Goal: Information Seeking & Learning: Learn about a topic

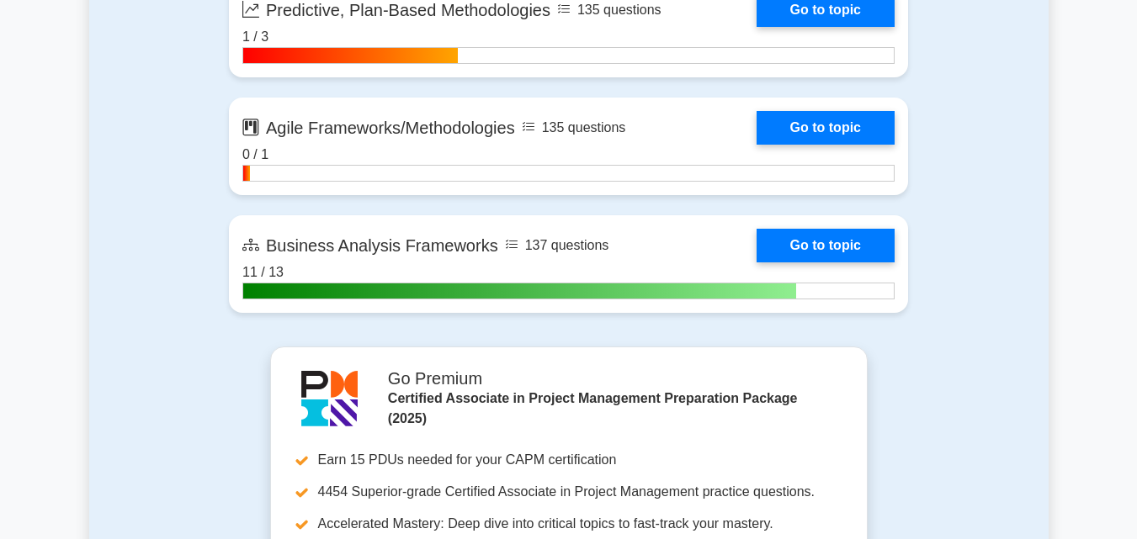
scroll to position [5049, 0]
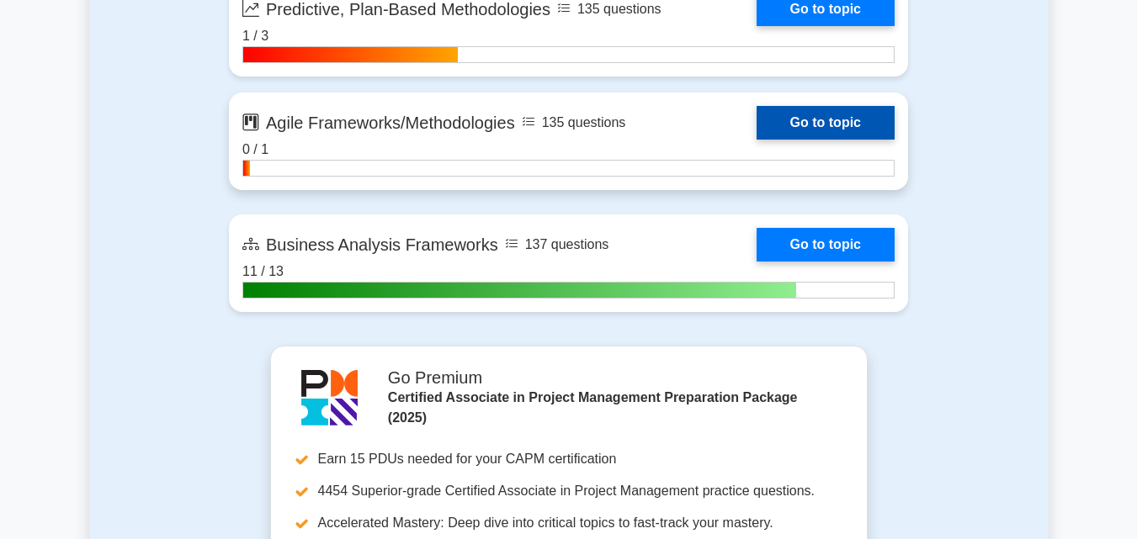
click at [840, 116] on link "Go to topic" at bounding box center [825, 123] width 138 height 34
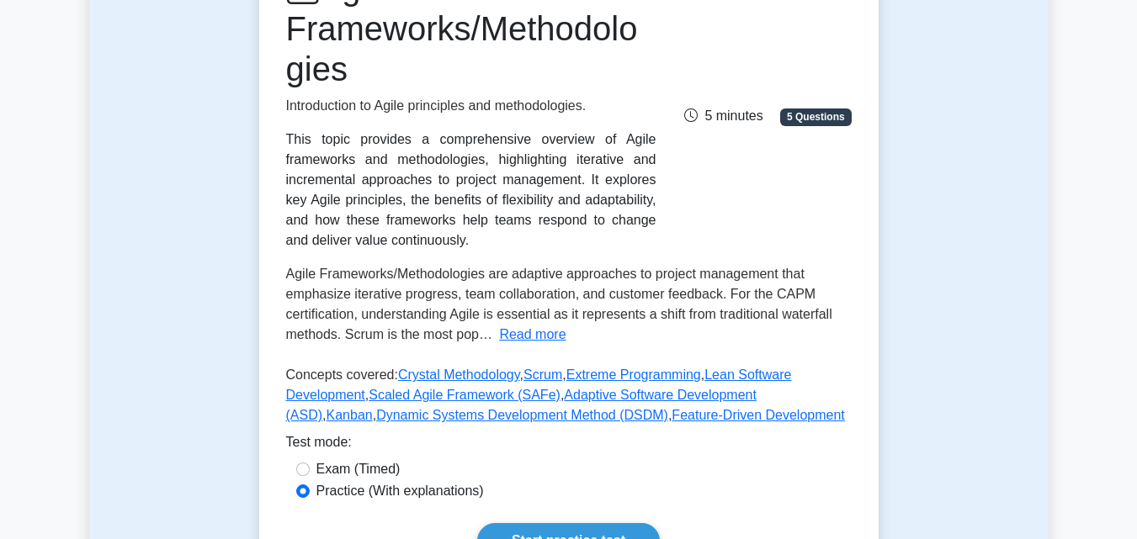
scroll to position [337, 0]
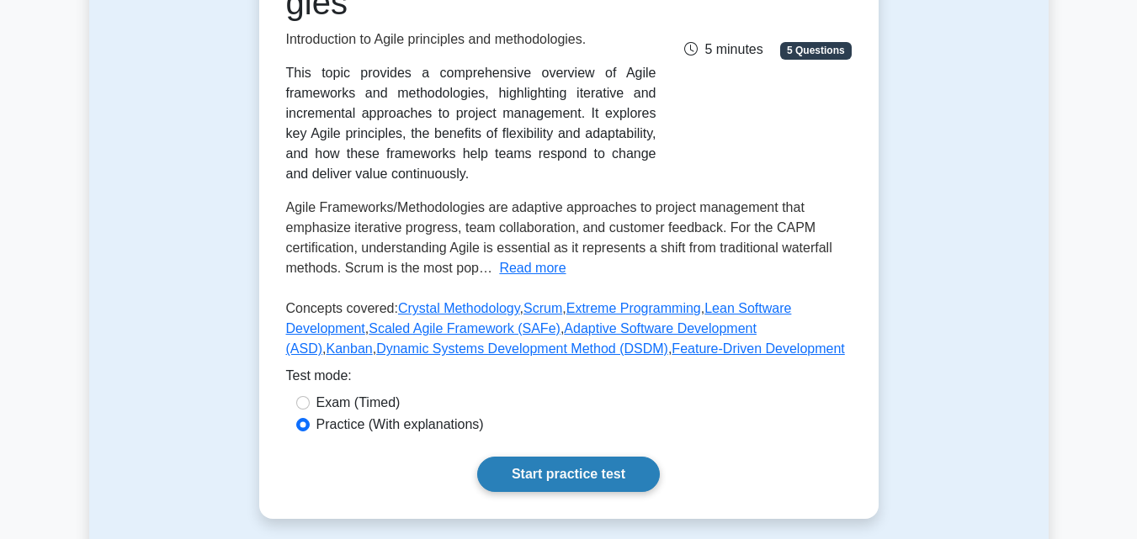
click at [570, 470] on link "Start practice test" at bounding box center [568, 474] width 183 height 35
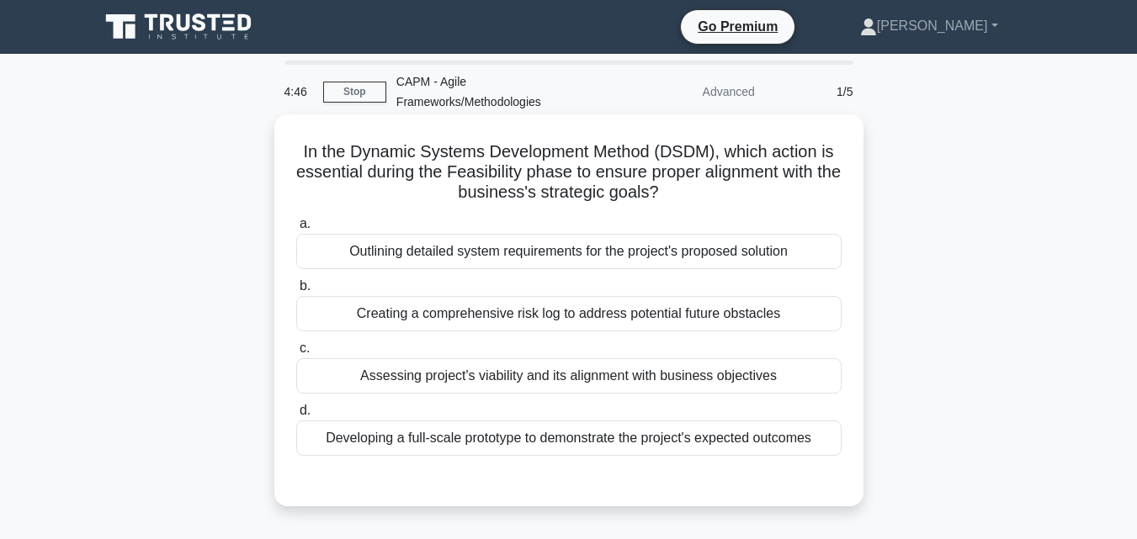
click at [635, 444] on div "Developing a full-scale prototype to demonstrate the project's expected outcomes" at bounding box center [568, 438] width 545 height 35
click at [296, 417] on input "d. Developing a full-scale prototype to demonstrate the project's expected outc…" at bounding box center [296, 411] width 0 height 11
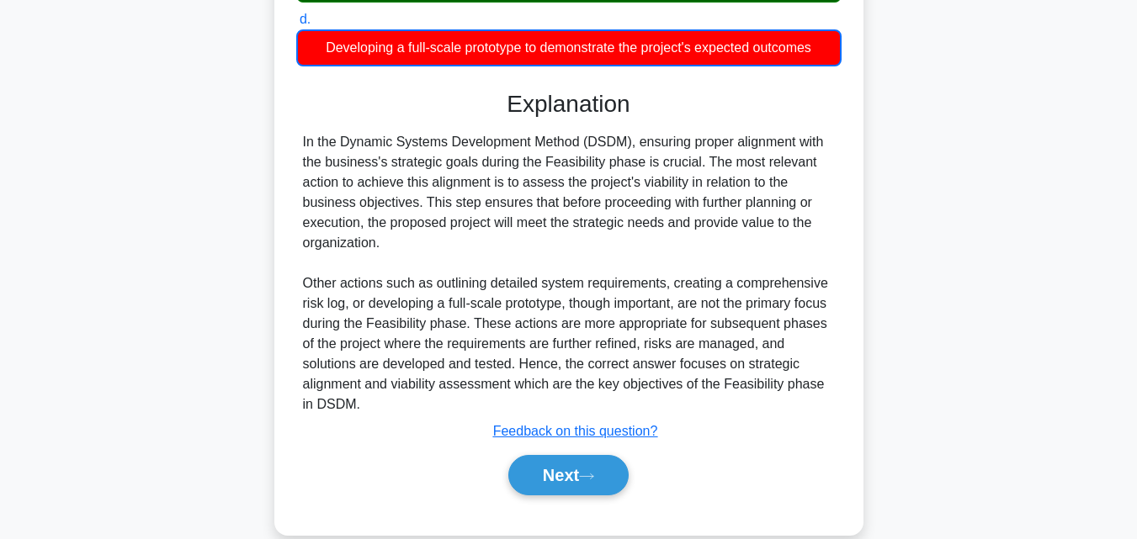
scroll to position [420, 0]
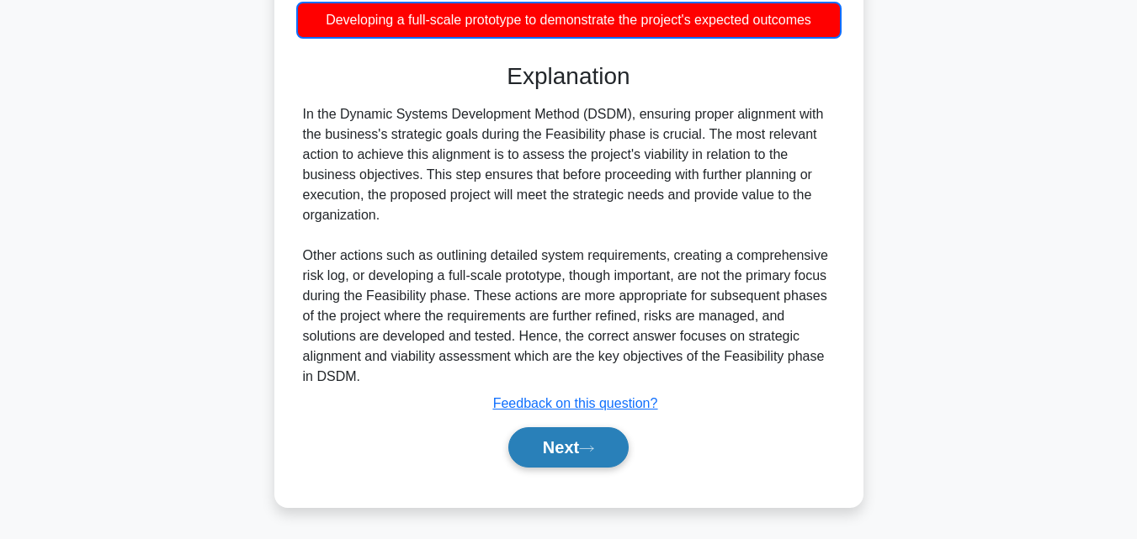
click at [579, 456] on button "Next" at bounding box center [568, 447] width 120 height 40
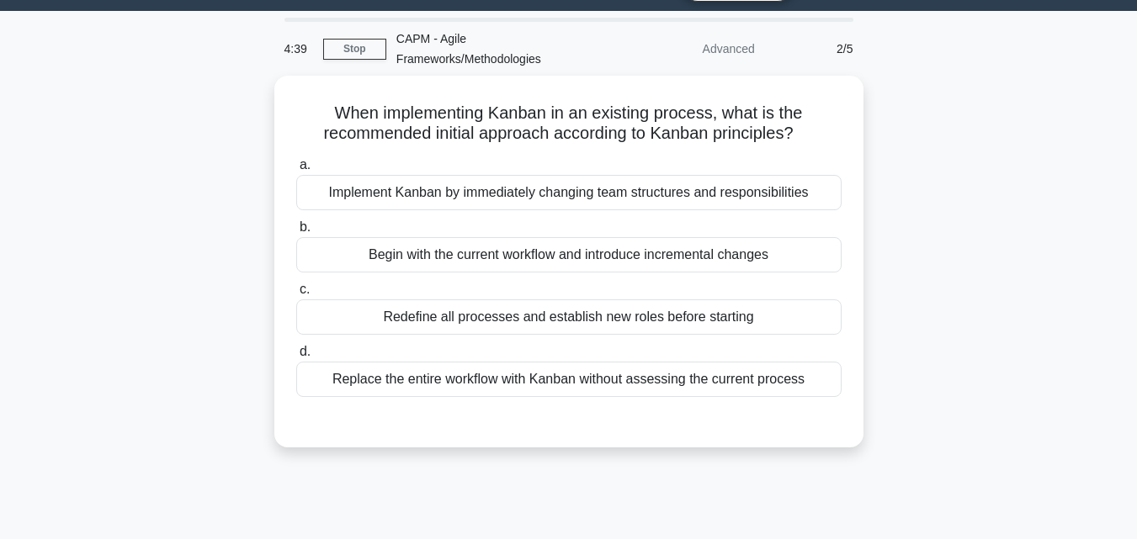
scroll to position [33, 0]
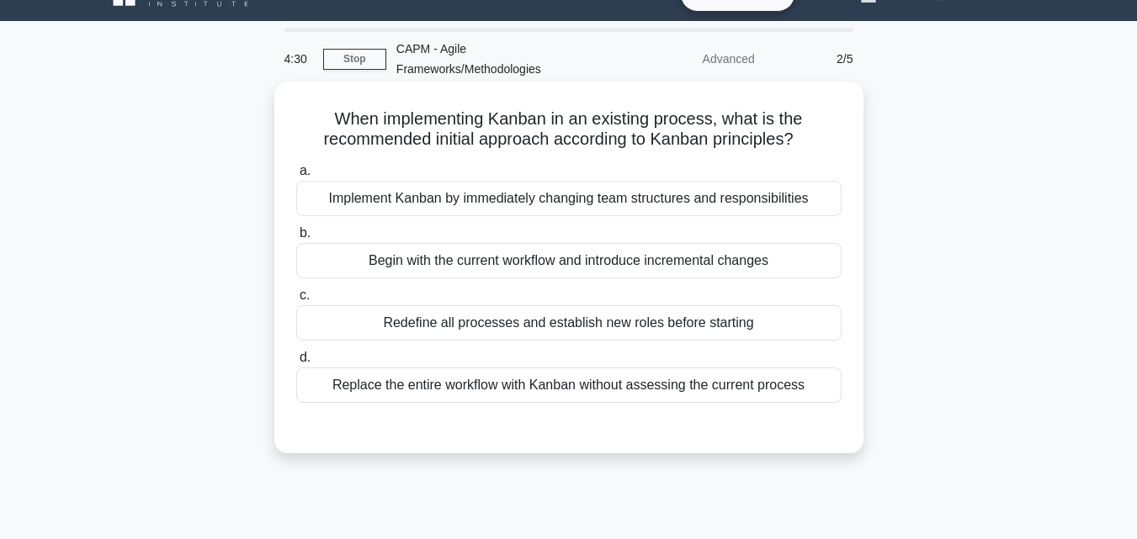
click at [592, 252] on div "Begin with the current workflow and introduce incremental changes" at bounding box center [568, 260] width 545 height 35
click at [296, 239] on input "b. Begin with the current workflow and introduce incremental changes" at bounding box center [296, 233] width 0 height 11
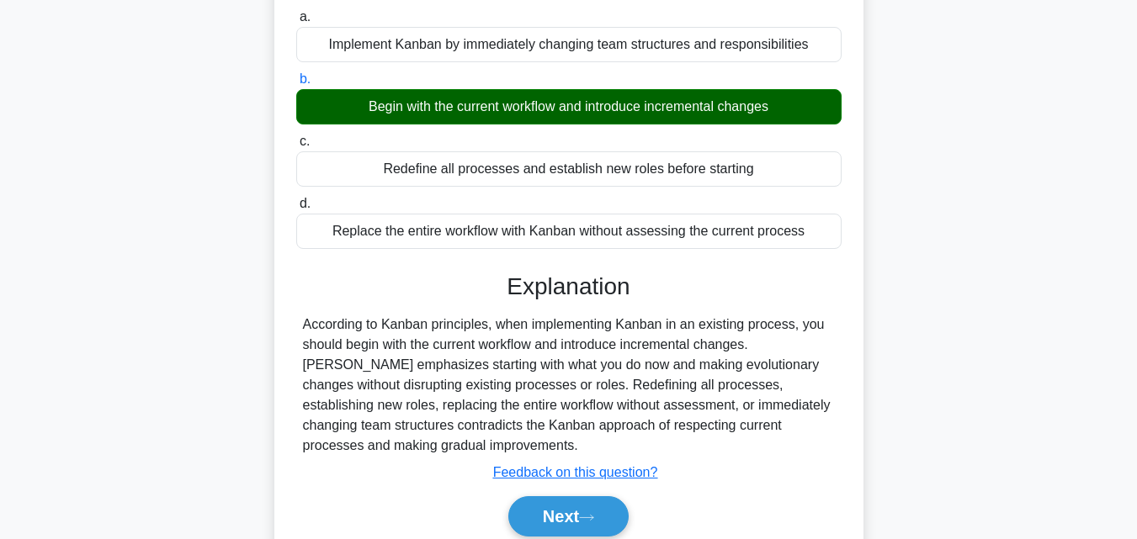
scroll to position [369, 0]
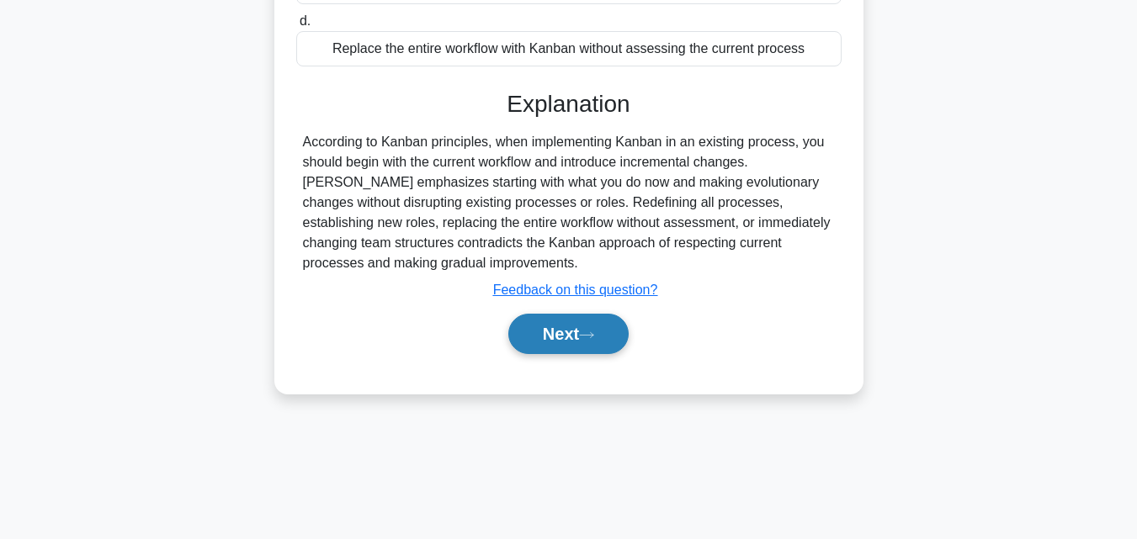
click at [592, 337] on icon at bounding box center [586, 334] width 13 height 5
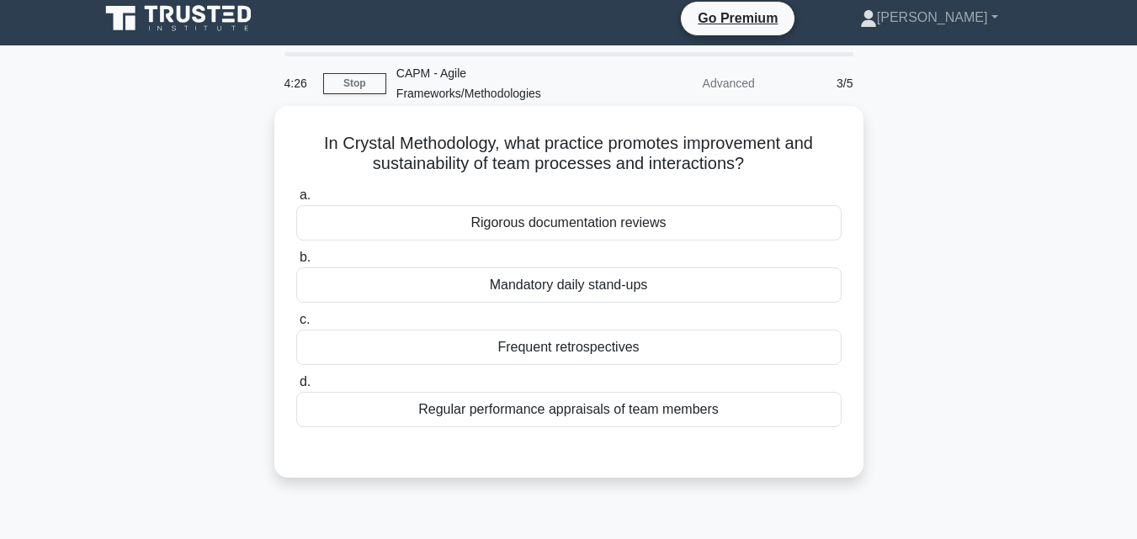
scroll to position [0, 0]
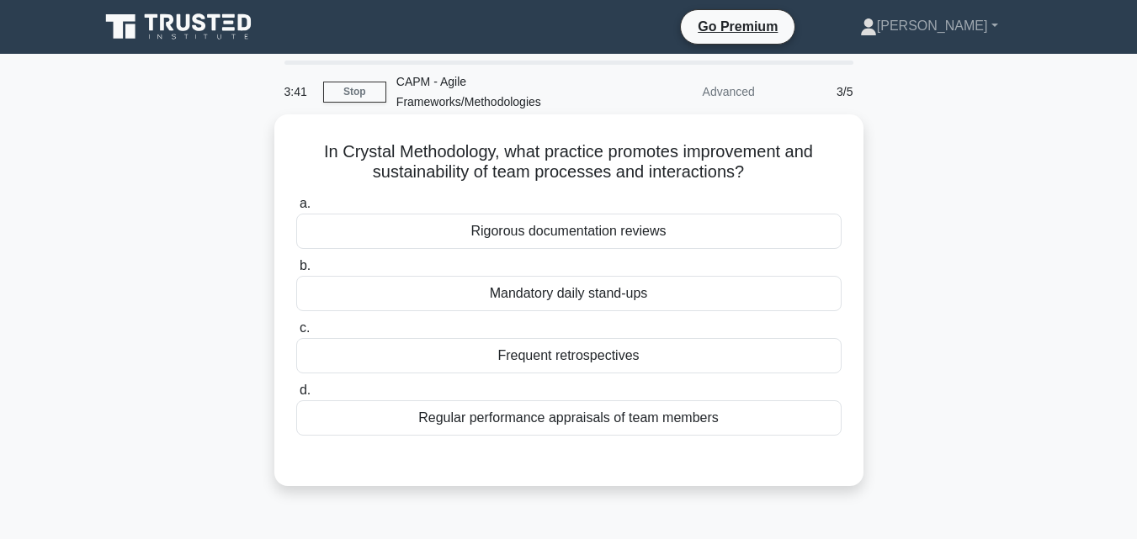
click at [574, 406] on div "Regular performance appraisals of team members" at bounding box center [568, 418] width 545 height 35
click at [296, 396] on input "d. Regular performance appraisals of team members" at bounding box center [296, 390] width 0 height 11
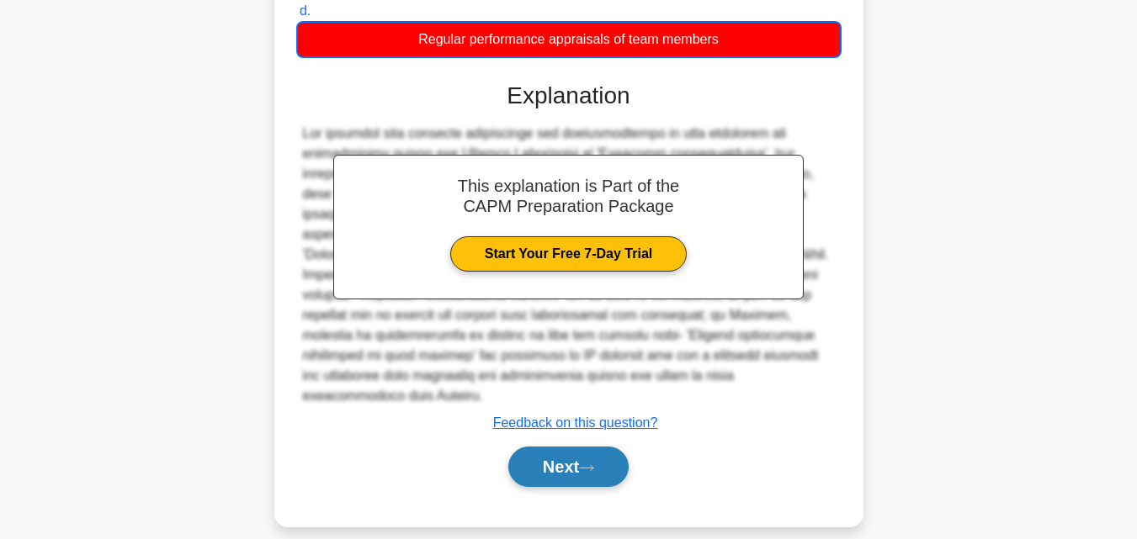
click at [570, 459] on button "Next" at bounding box center [568, 467] width 120 height 40
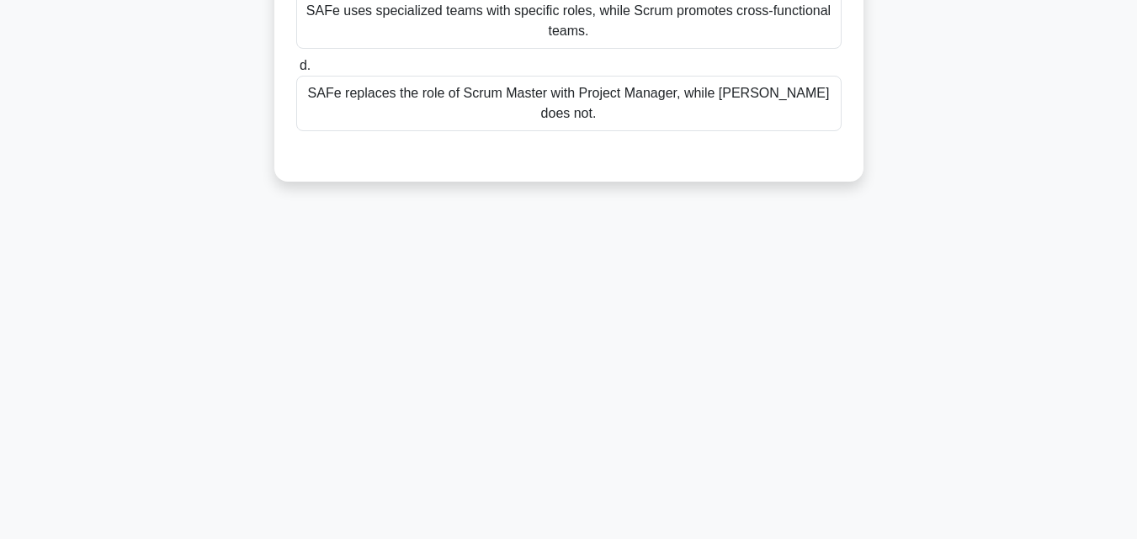
scroll to position [33, 0]
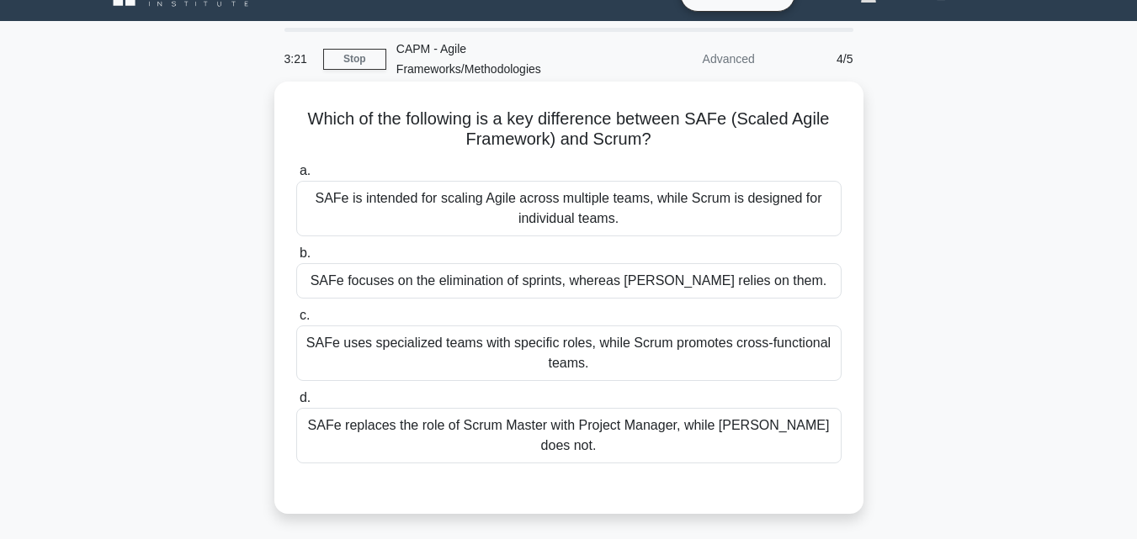
click at [705, 337] on div "SAFe uses specialized teams with specific roles, while Scrum promotes cross-fun…" at bounding box center [568, 354] width 545 height 56
click at [296, 321] on input "c. SAFe uses specialized teams with specific roles, while Scrum promotes cross-…" at bounding box center [296, 315] width 0 height 11
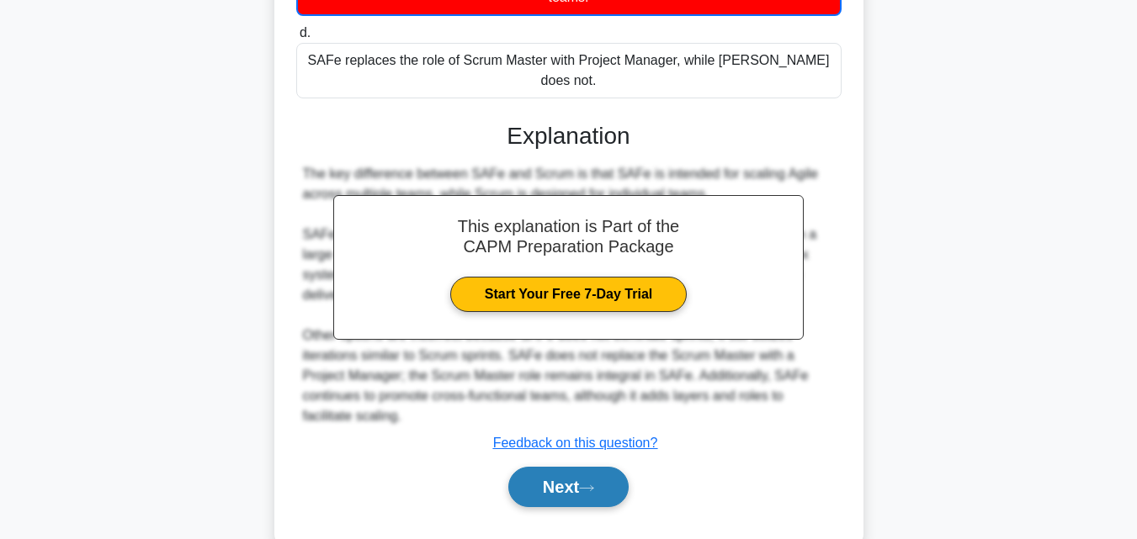
click at [581, 467] on button "Next" at bounding box center [568, 487] width 120 height 40
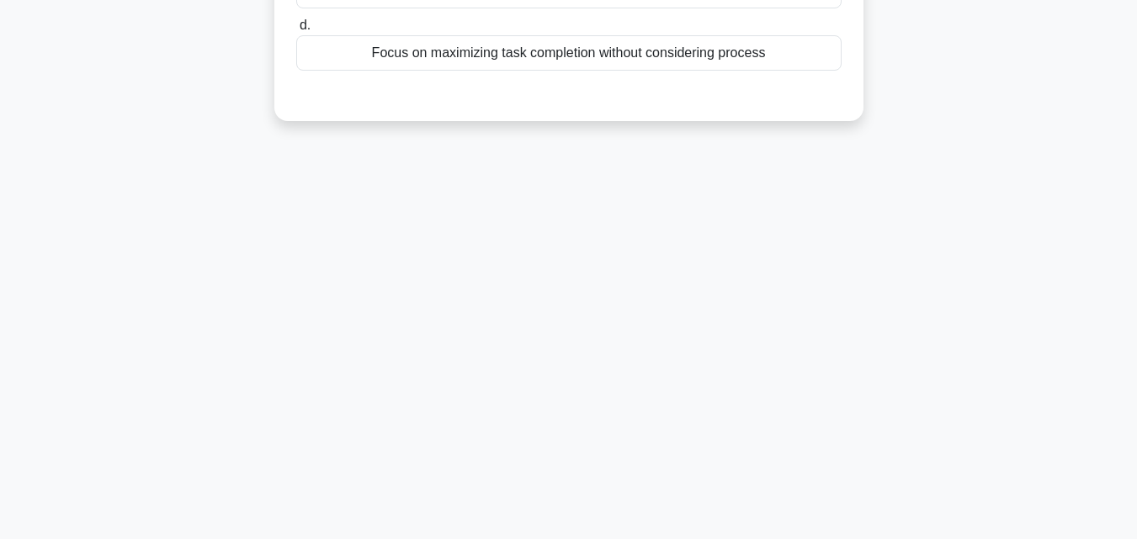
scroll to position [117, 0]
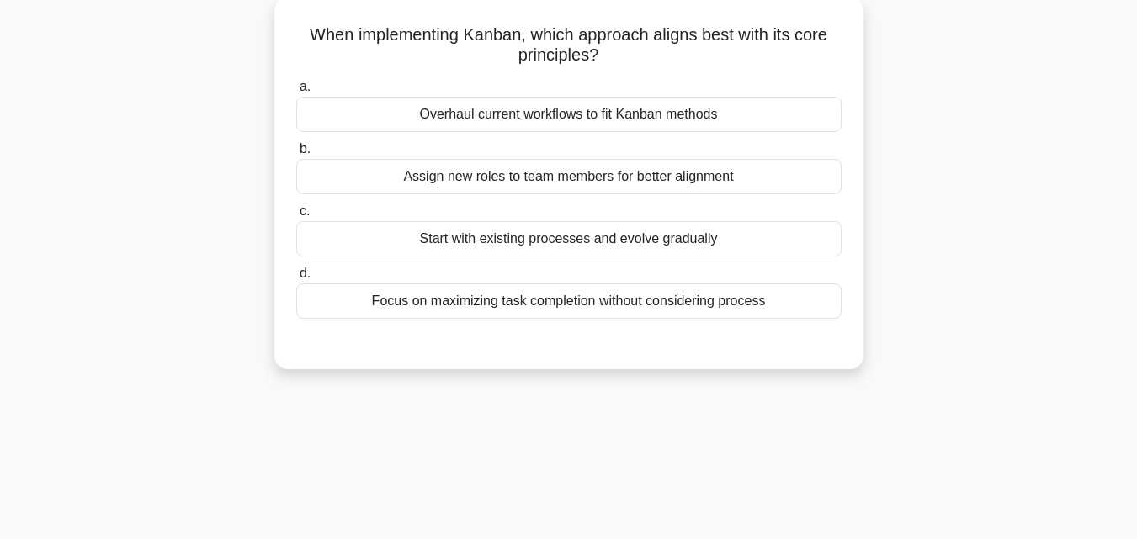
click at [592, 222] on label "c. Start with existing processes and evolve gradually" at bounding box center [568, 229] width 545 height 56
click at [296, 217] on input "c. Start with existing processes and evolve gradually" at bounding box center [296, 211] width 0 height 11
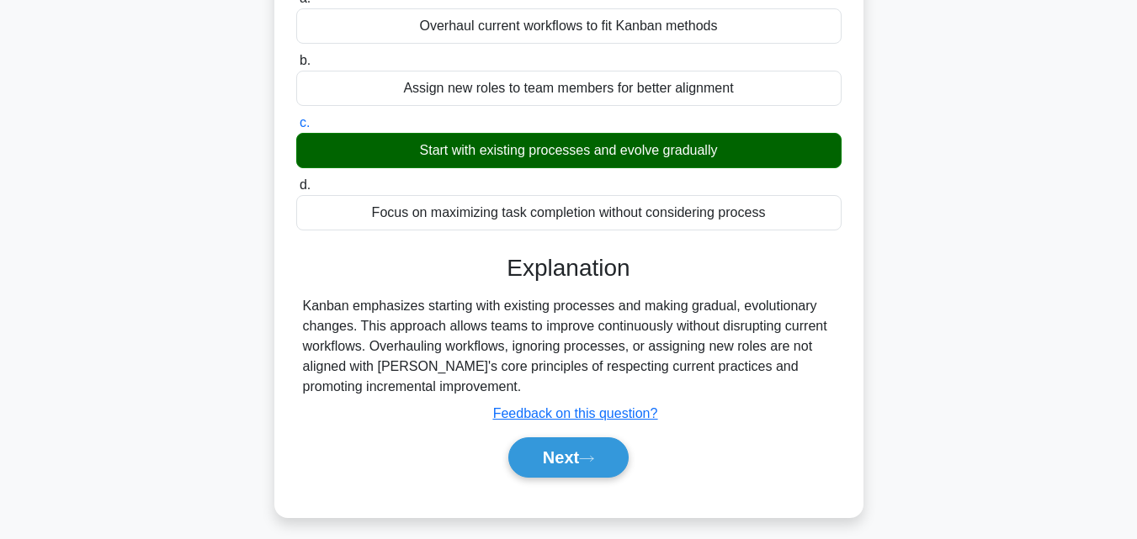
scroll to position [285, 0]
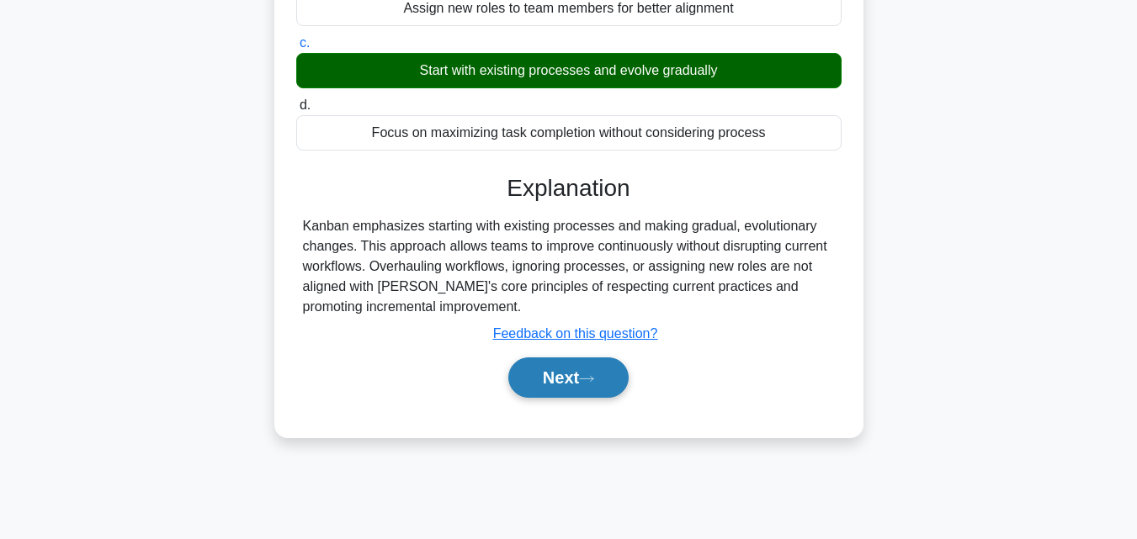
click at [566, 374] on button "Next" at bounding box center [568, 378] width 120 height 40
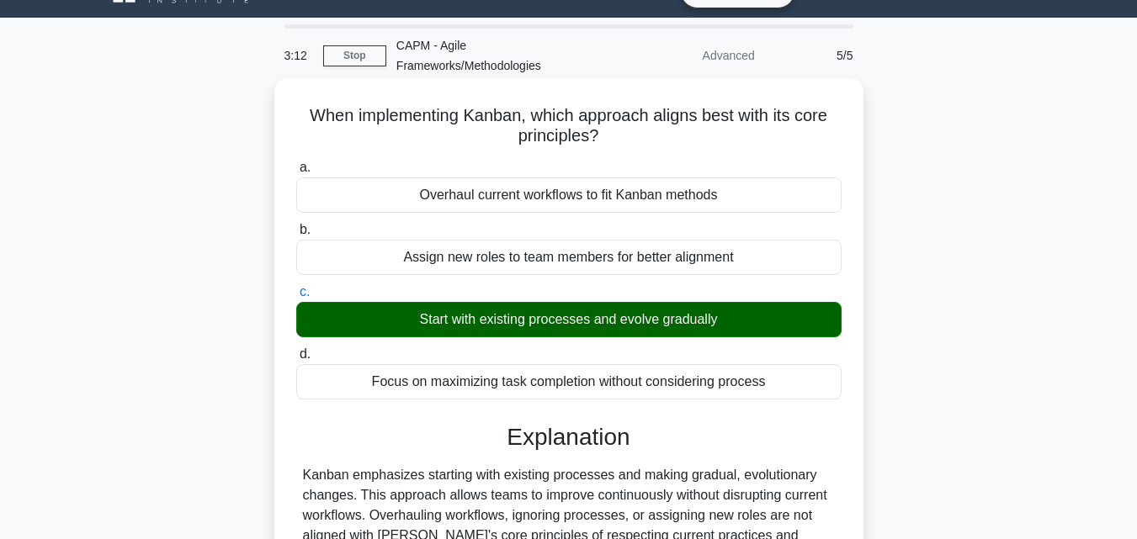
scroll to position [33, 0]
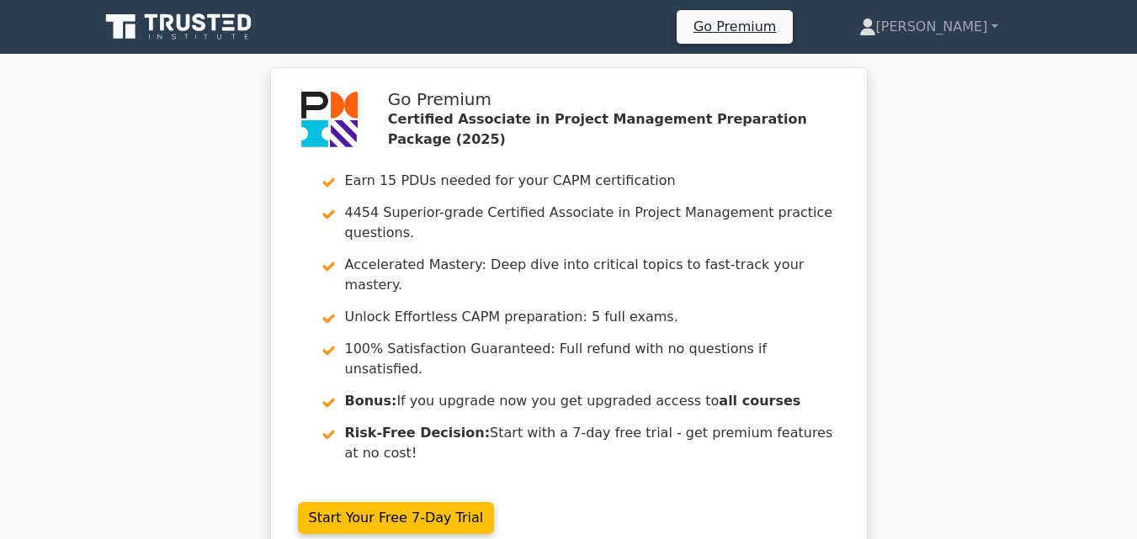
click at [165, 19] on icon at bounding box center [180, 27] width 162 height 32
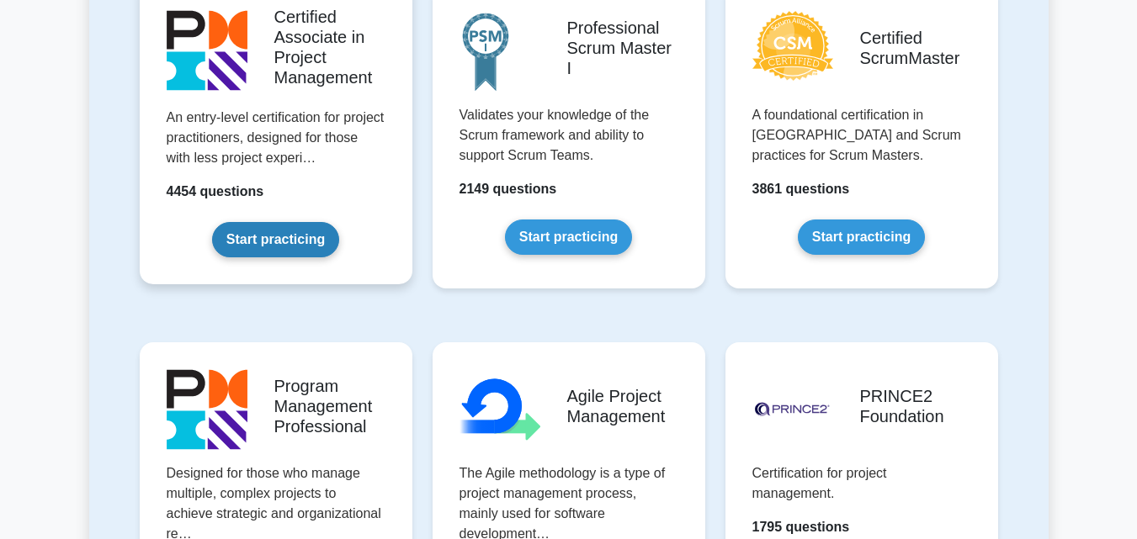
scroll to position [757, 0]
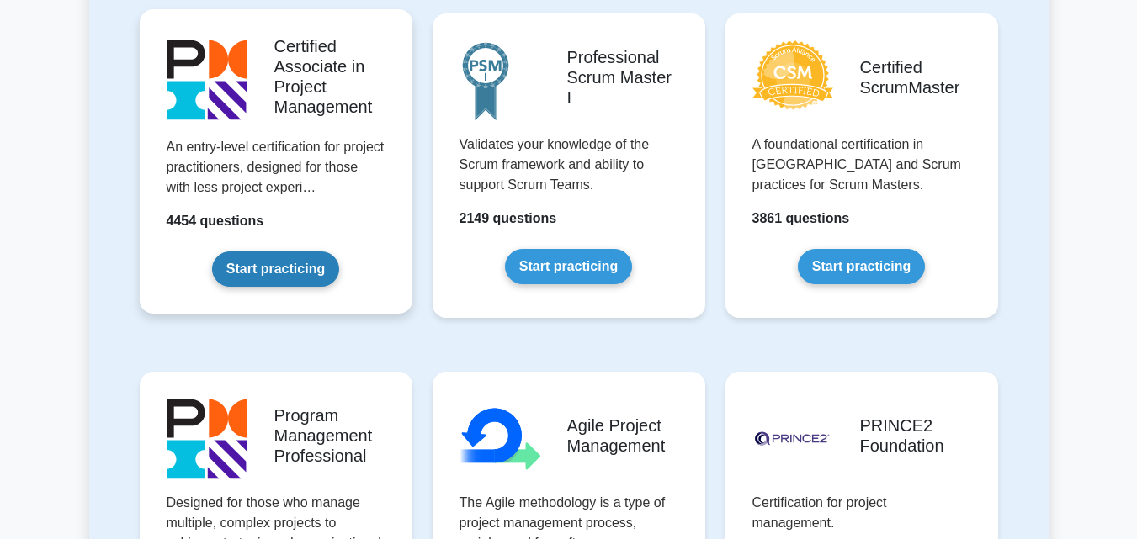
click at [295, 273] on link "Start practicing" at bounding box center [275, 269] width 127 height 35
